Goal: Use online tool/utility: Utilize a website feature to perform a specific function

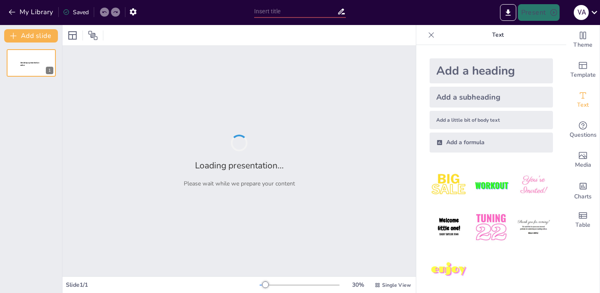
type input "Imported Presentación CECANCER.pptx"
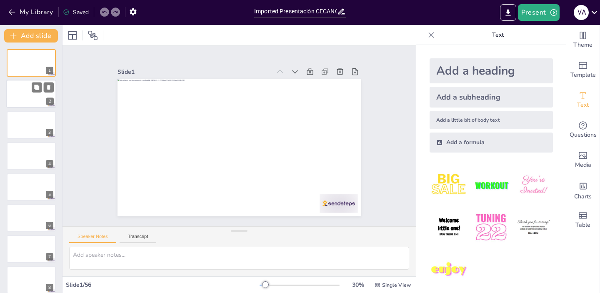
click at [26, 100] on div at bounding box center [31, 94] width 50 height 28
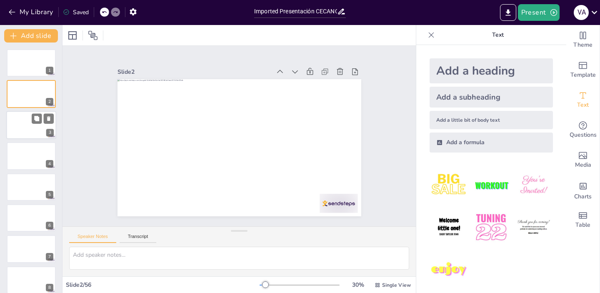
click at [24, 130] on div at bounding box center [31, 125] width 50 height 28
click at [23, 162] on div at bounding box center [31, 156] width 50 height 28
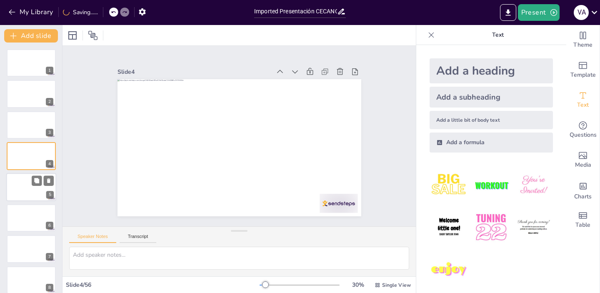
click at [19, 182] on div at bounding box center [31, 187] width 50 height 28
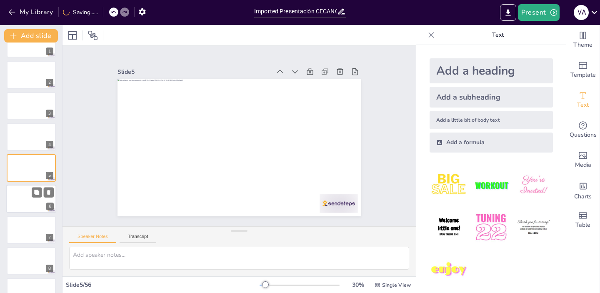
click at [17, 204] on div at bounding box center [31, 199] width 50 height 28
click at [19, 206] on div at bounding box center [31, 199] width 50 height 28
click at [20, 229] on div at bounding box center [31, 229] width 50 height 28
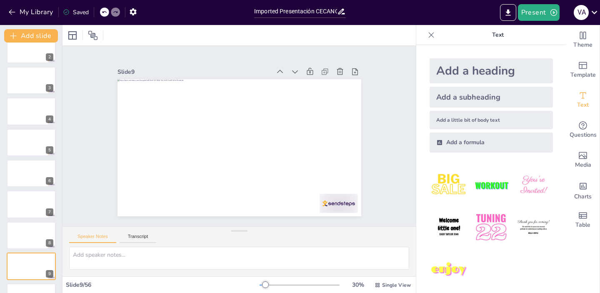
scroll to position [52, 0]
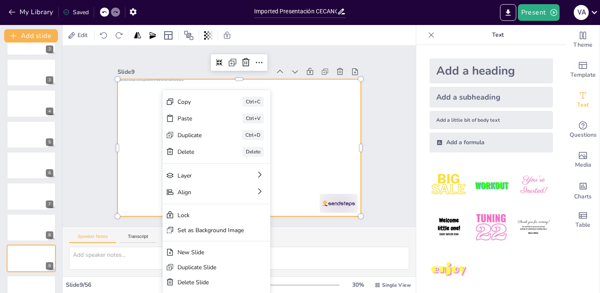
click at [97, 111] on div "Slide 1 Slide 2 Slide 3 Slide 4 Slide 5 Slide 6 Slide 7 Slide 8 Slide 9 Slide 1…" at bounding box center [239, 136] width 284 height 332
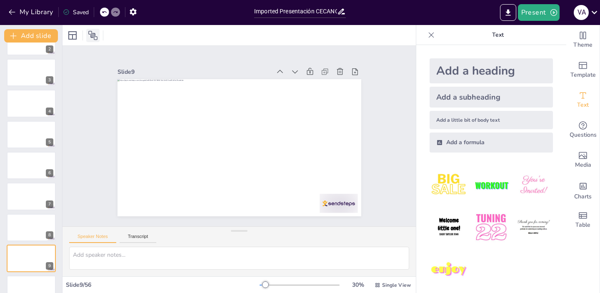
click at [94, 35] on icon at bounding box center [93, 35] width 10 height 10
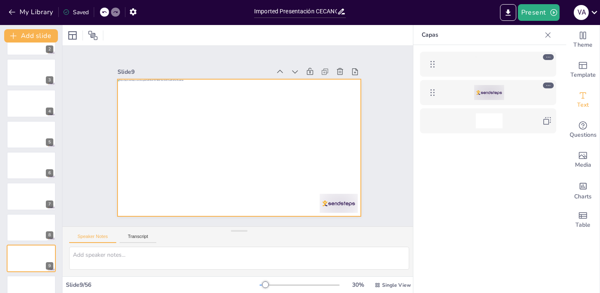
click at [492, 62] on div at bounding box center [489, 64] width 27 height 15
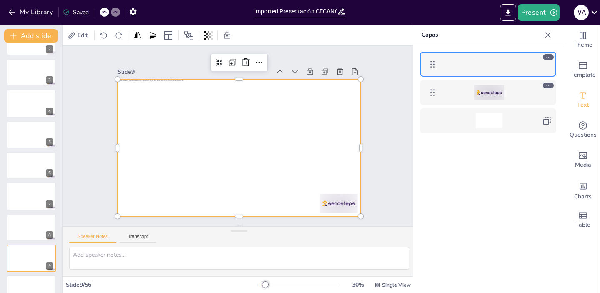
click at [489, 82] on div at bounding box center [488, 92] width 136 height 25
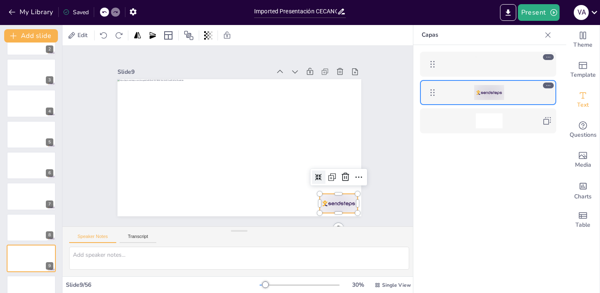
click at [487, 95] on div at bounding box center [489, 92] width 30 height 15
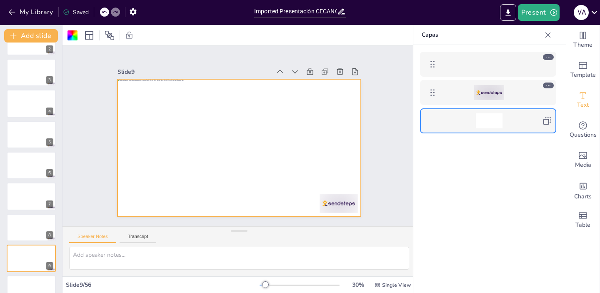
click at [486, 119] on div at bounding box center [489, 120] width 27 height 15
click at [484, 146] on div at bounding box center [488, 181] width 150 height 273
click at [583, 37] on icon "Change the overall theme" at bounding box center [583, 35] width 6 height 7
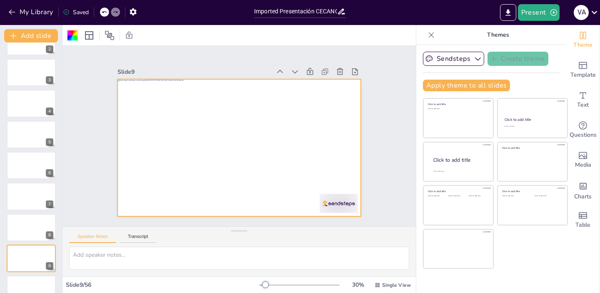
click at [73, 32] on div at bounding box center [72, 35] width 10 height 10
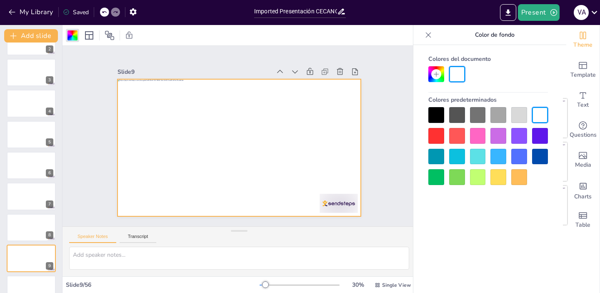
click at [439, 137] on div at bounding box center [436, 136] width 16 height 16
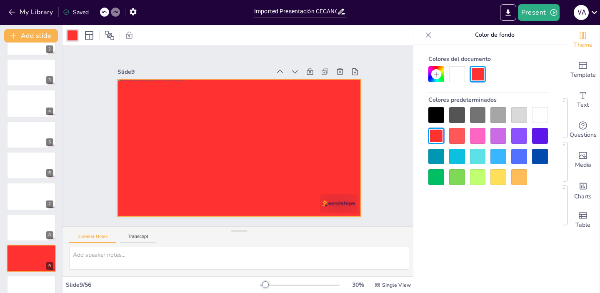
click at [464, 136] on div at bounding box center [457, 136] width 16 height 16
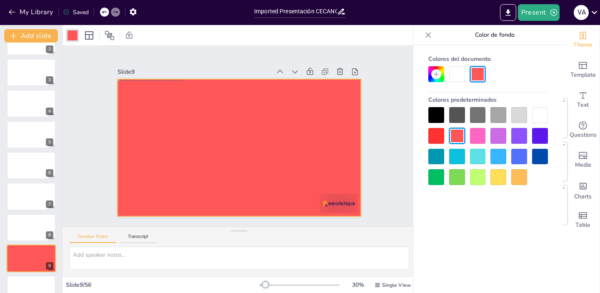
click at [481, 142] on div at bounding box center [478, 136] width 16 height 16
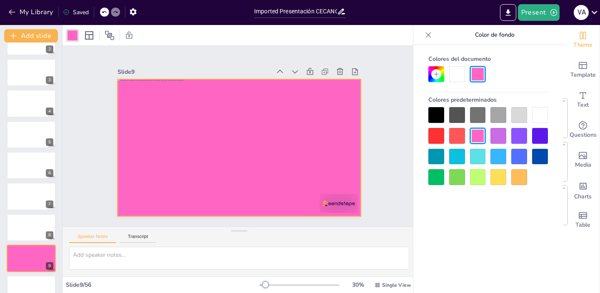
click at [478, 163] on div at bounding box center [478, 157] width 16 height 16
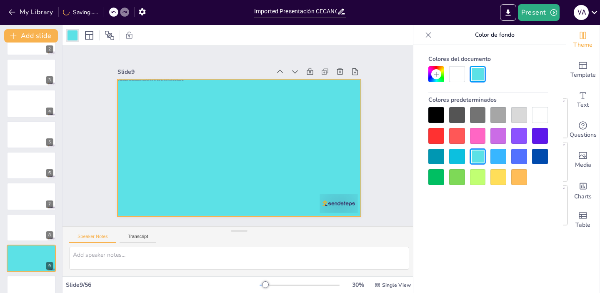
click at [477, 178] on div at bounding box center [478, 177] width 16 height 16
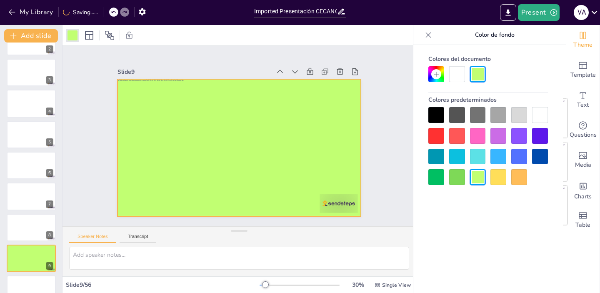
click at [499, 172] on div at bounding box center [498, 177] width 16 height 16
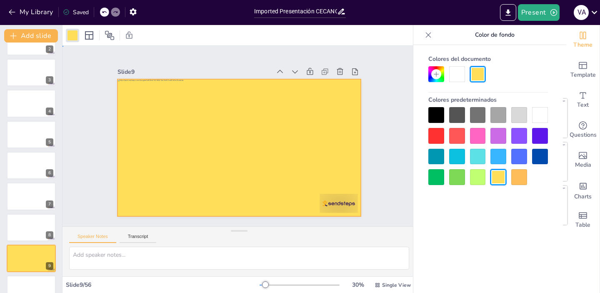
click at [73, 112] on div "Slide 1 Slide 2 Slide 3 Slide 4 Slide 5 Slide 6 Slide 7 Slide 8 Slide 9 Slide 1…" at bounding box center [239, 136] width 396 height 333
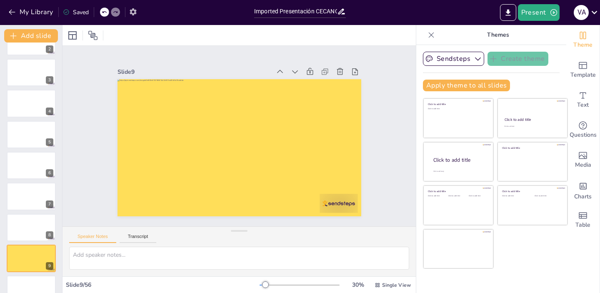
click at [135, 12] on icon "button" at bounding box center [133, 11] width 7 height 7
click at [130, 11] on icon "button" at bounding box center [133, 11] width 7 height 7
